Goal: Browse casually: Explore the website without a specific task or goal

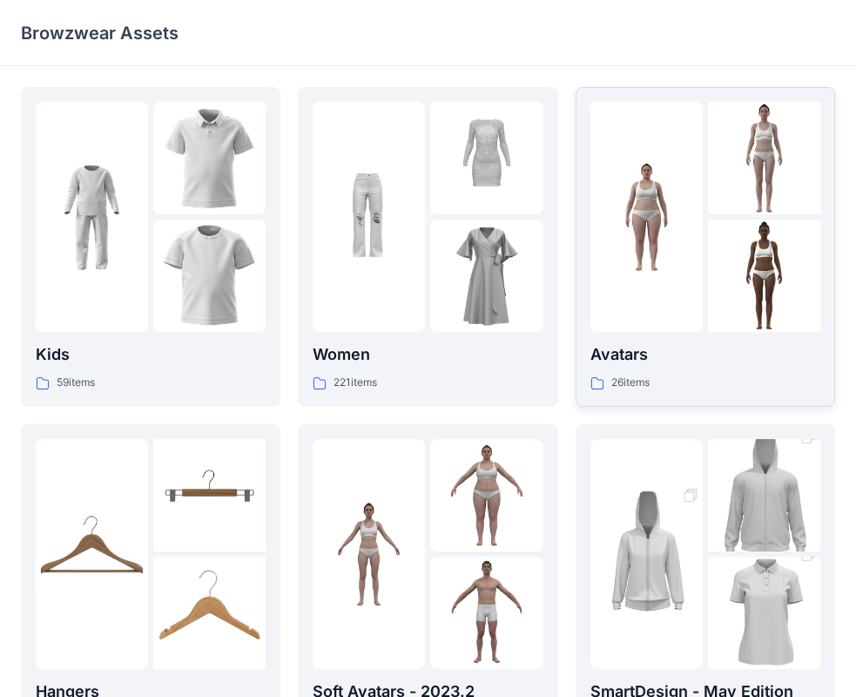
click at [780, 267] on img at bounding box center [764, 275] width 112 height 112
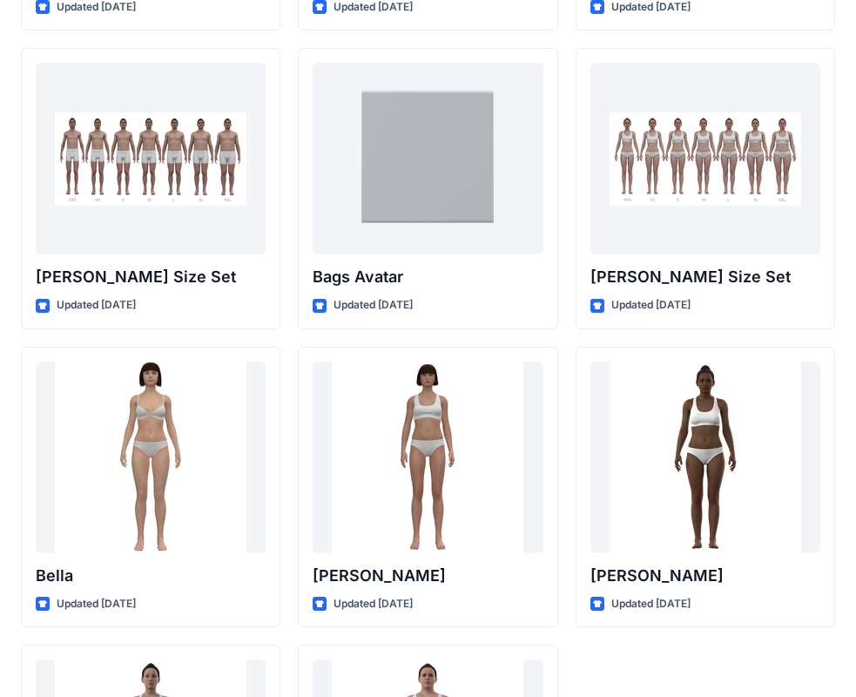
scroll to position [2079, 0]
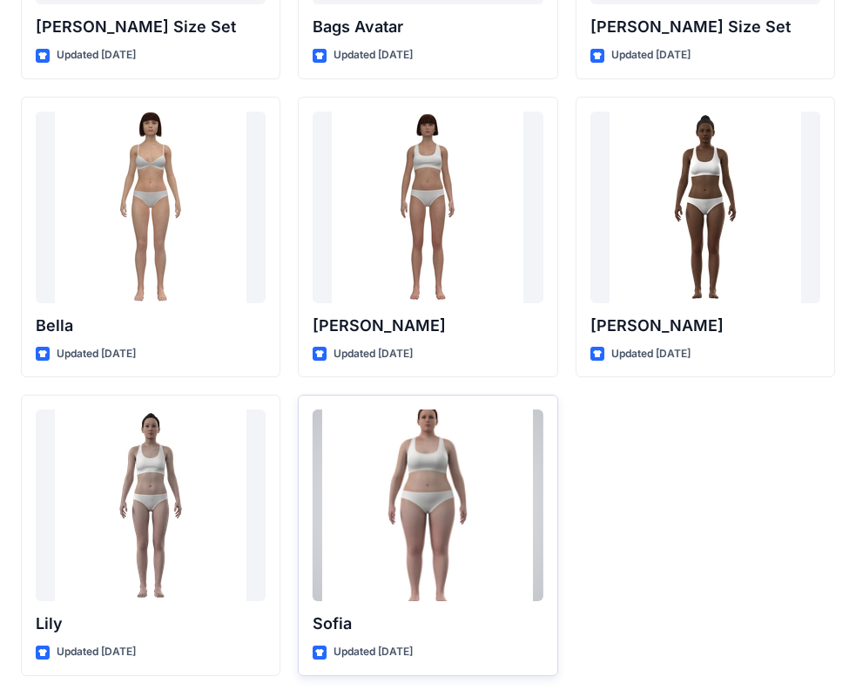
click at [454, 510] on div at bounding box center [428, 505] width 230 height 192
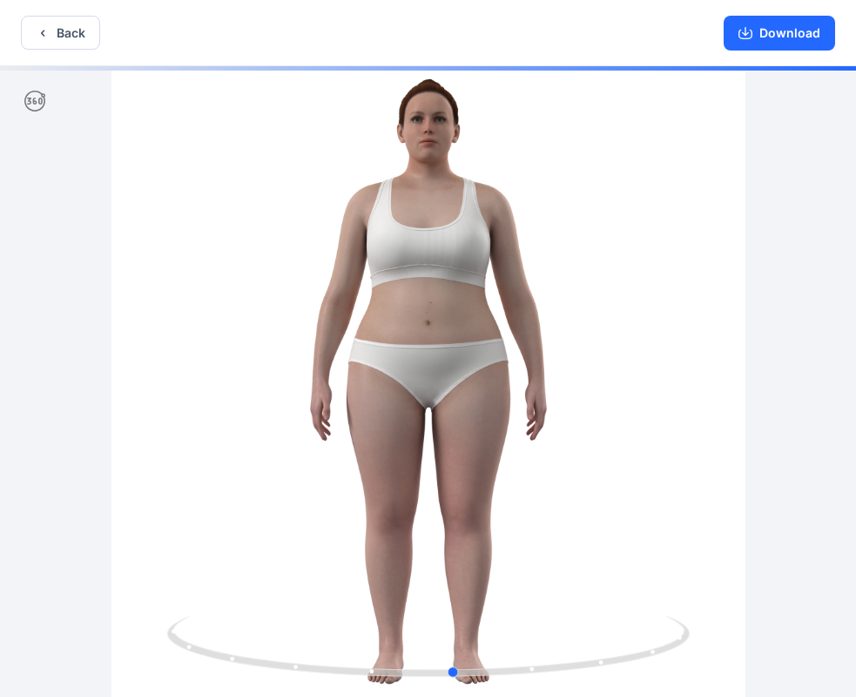
drag, startPoint x: 465, startPoint y: 511, endPoint x: 464, endPoint y: 555, distance: 43.6
click at [495, 522] on div at bounding box center [428, 383] width 856 height 634
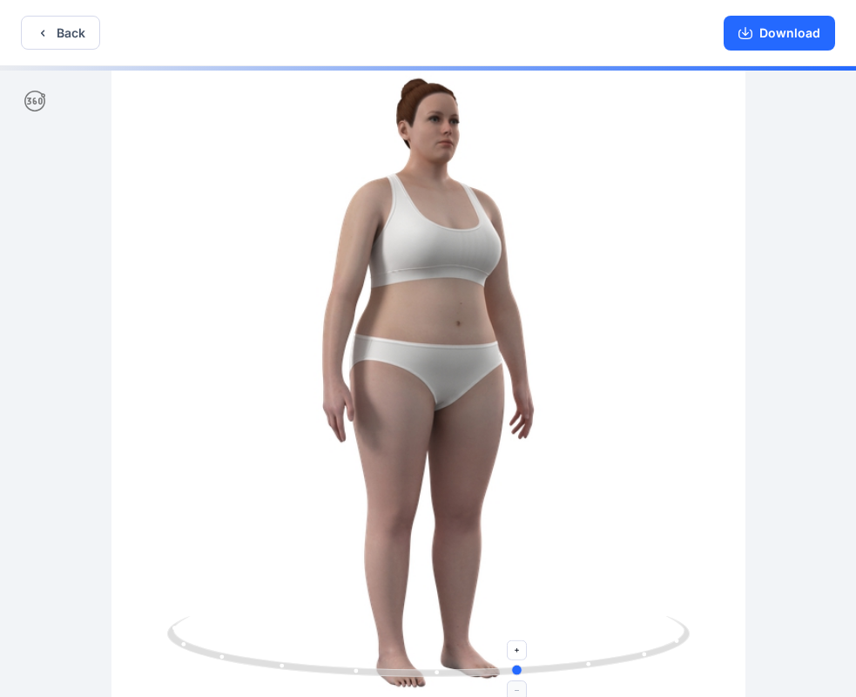
drag, startPoint x: 469, startPoint y: 667, endPoint x: 537, endPoint y: 665, distance: 68.9
click at [537, 665] on icon at bounding box center [430, 648] width 527 height 65
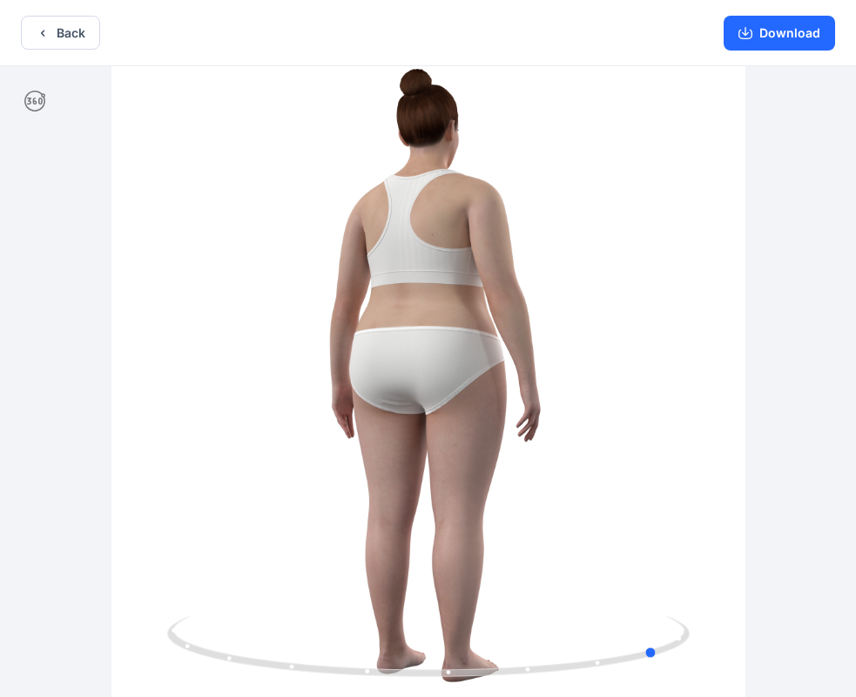
drag, startPoint x: 429, startPoint y: 508, endPoint x: 616, endPoint y: 492, distance: 187.9
click at [616, 492] on div at bounding box center [428, 383] width 856 height 634
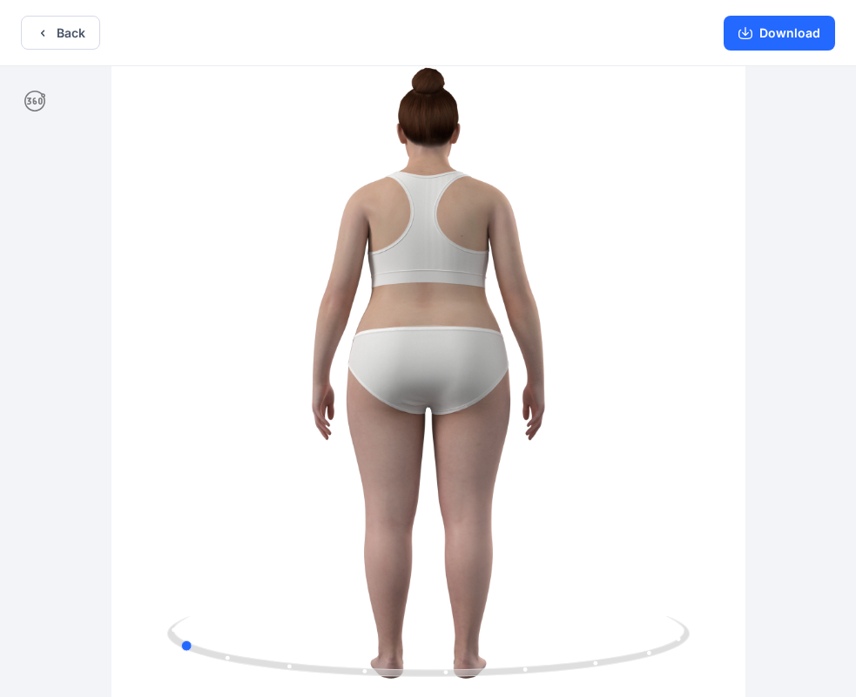
drag, startPoint x: 302, startPoint y: 429, endPoint x: 804, endPoint y: 429, distance: 501.7
click at [804, 429] on div at bounding box center [428, 383] width 856 height 634
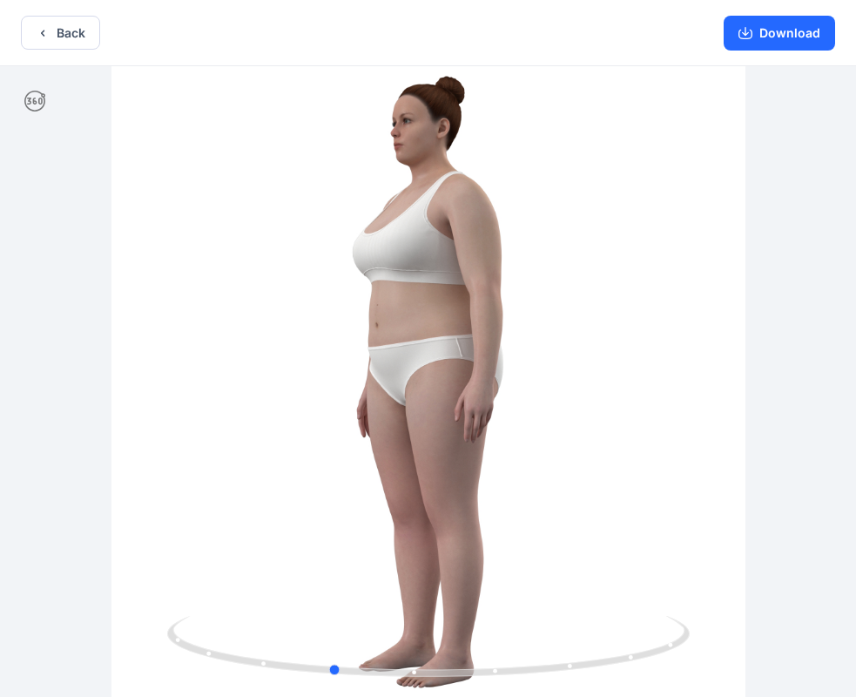
drag, startPoint x: 429, startPoint y: 564, endPoint x: 583, endPoint y: 563, distance: 153.3
click at [583, 563] on div at bounding box center [428, 383] width 856 height 634
drag, startPoint x: 505, startPoint y: 349, endPoint x: 502, endPoint y: 325, distance: 24.6
click at [502, 325] on div at bounding box center [428, 383] width 856 height 634
click at [40, 98] on icon at bounding box center [34, 101] width 21 height 21
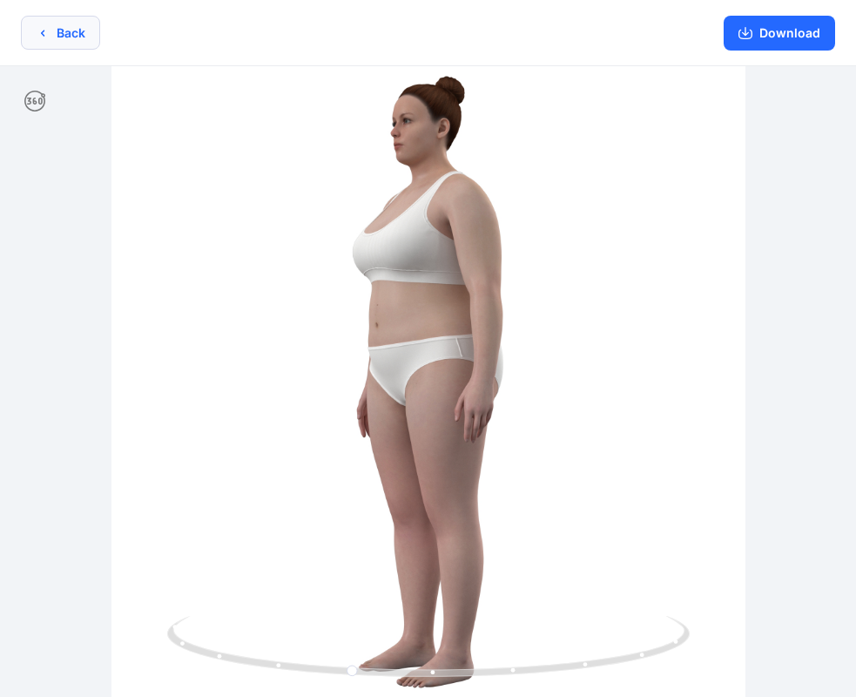
click at [38, 26] on icon "button" at bounding box center [43, 33] width 14 height 14
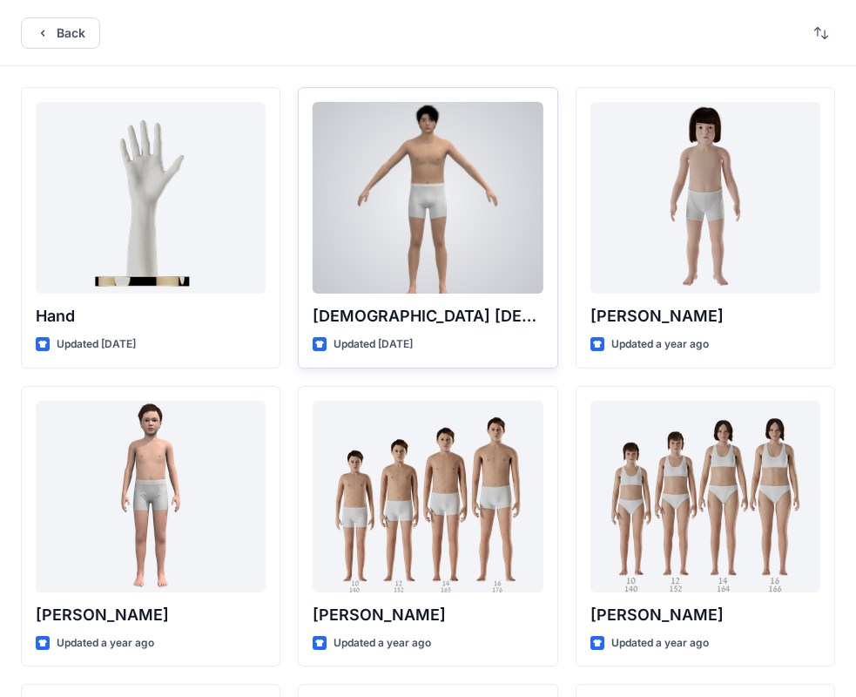
click at [425, 216] on div at bounding box center [428, 198] width 230 height 192
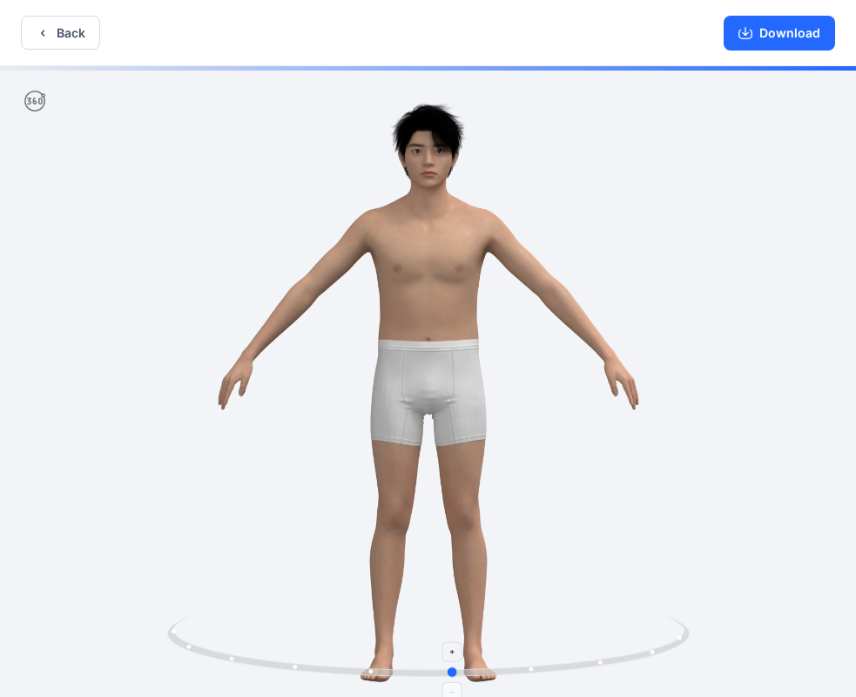
drag, startPoint x: 434, startPoint y: 666, endPoint x: 464, endPoint y: 669, distance: 30.6
click at [464, 669] on icon at bounding box center [430, 648] width 527 height 65
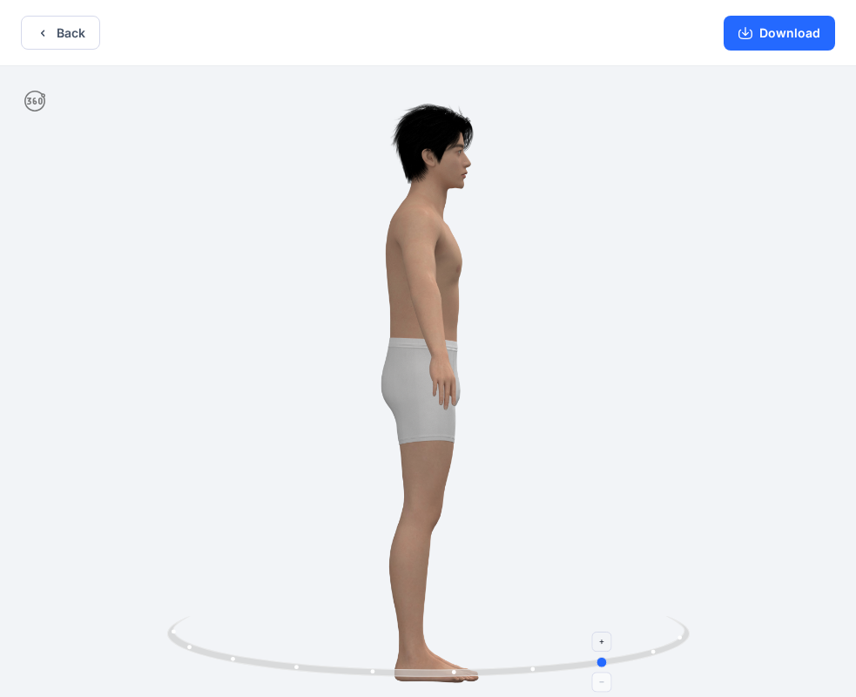
drag, startPoint x: 469, startPoint y: 667, endPoint x: 618, endPoint y: 645, distance: 150.5
click at [618, 645] on icon at bounding box center [430, 648] width 527 height 65
click at [57, 28] on button "Back" at bounding box center [60, 33] width 79 height 34
